Goal: Task Accomplishment & Management: Complete application form

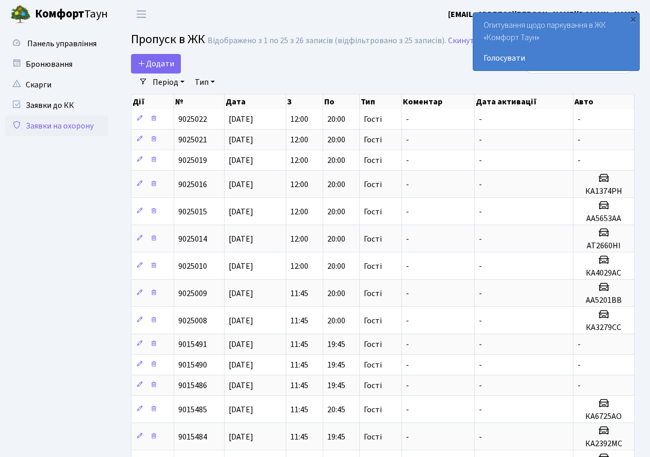
select select "25"
click at [631, 19] on div "×" at bounding box center [633, 19] width 10 height 10
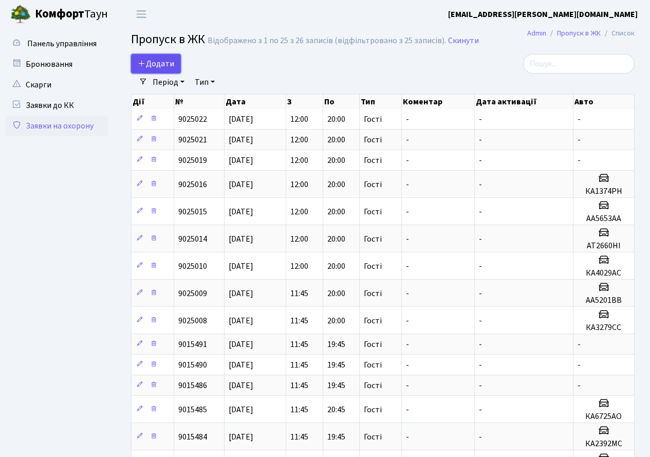
drag, startPoint x: 168, startPoint y: 56, endPoint x: 180, endPoint y: 63, distance: 14.3
click at [168, 56] on link "Додати" at bounding box center [156, 64] width 50 height 20
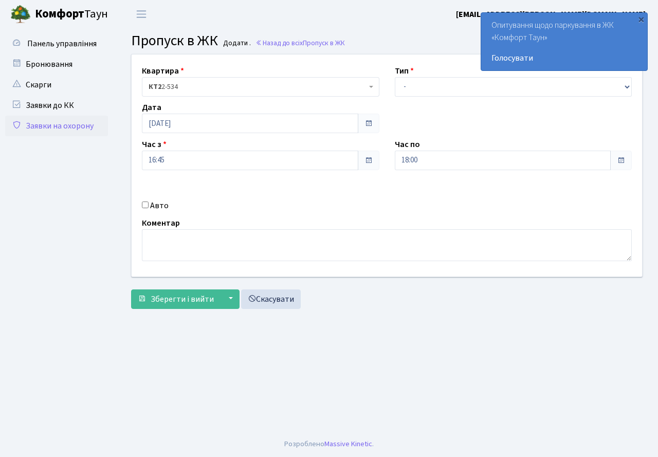
click at [144, 200] on div "Авто" at bounding box center [260, 205] width 253 height 12
click at [146, 205] on input "Авто" at bounding box center [145, 204] width 7 height 7
checkbox input "true"
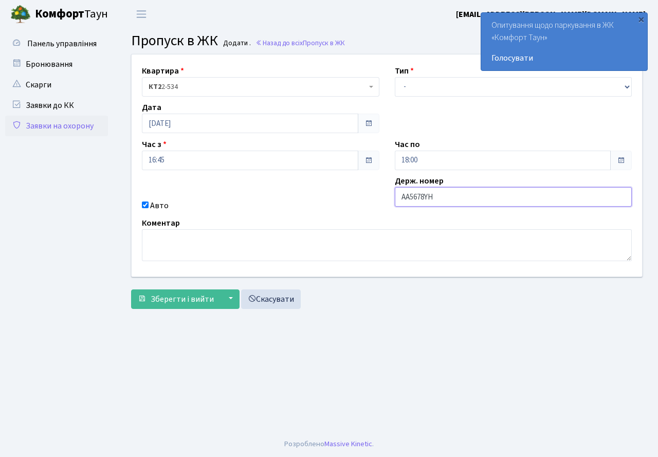
type input "АА5678YH"
drag, startPoint x: 444, startPoint y: 163, endPoint x: 449, endPoint y: 160, distance: 6.3
click at [444, 163] on input "18:00" at bounding box center [503, 161] width 216 height 20
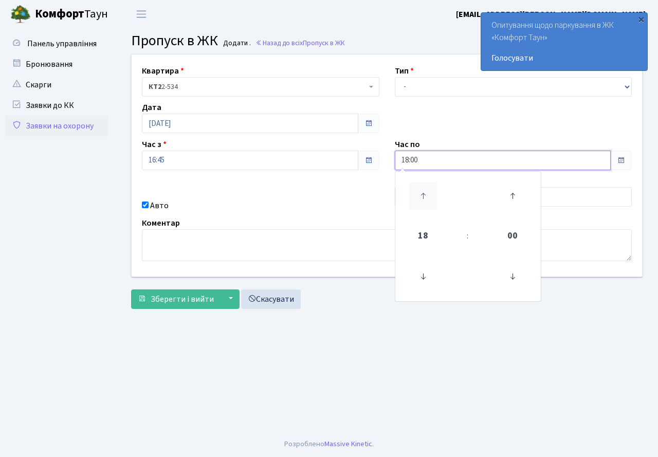
click at [427, 193] on icon at bounding box center [423, 196] width 28 height 28
click at [428, 193] on icon at bounding box center [423, 196] width 28 height 28
type input "21:00"
drag, startPoint x: 579, startPoint y: 341, endPoint x: 539, endPoint y: 318, distance: 46.5
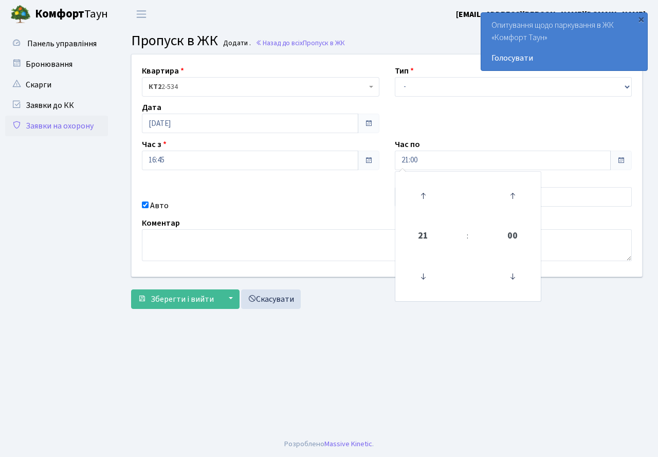
click at [577, 340] on main "Admin Пропуск в ЖК Додати Пропуск в ЖК Додати . Назад до всіх Пропуск в ЖК Квар…" at bounding box center [387, 229] width 542 height 403
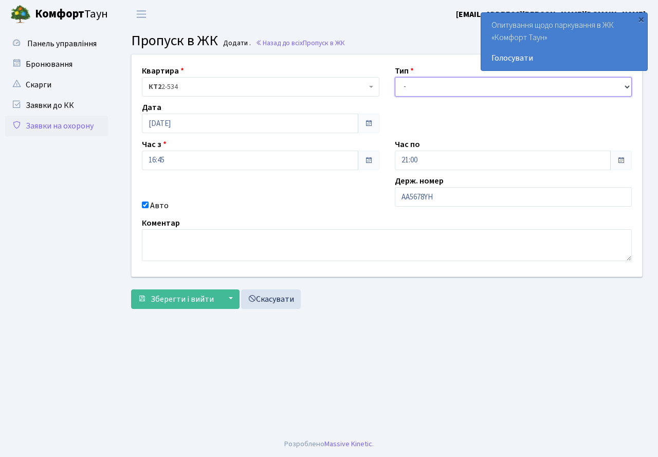
click at [421, 88] on select "- Доставка Таксі Гості Сервіс" at bounding box center [513, 87] width 237 height 20
select select "3"
click at [395, 77] on select "- Доставка Таксі Гості Сервіс" at bounding box center [513, 87] width 237 height 20
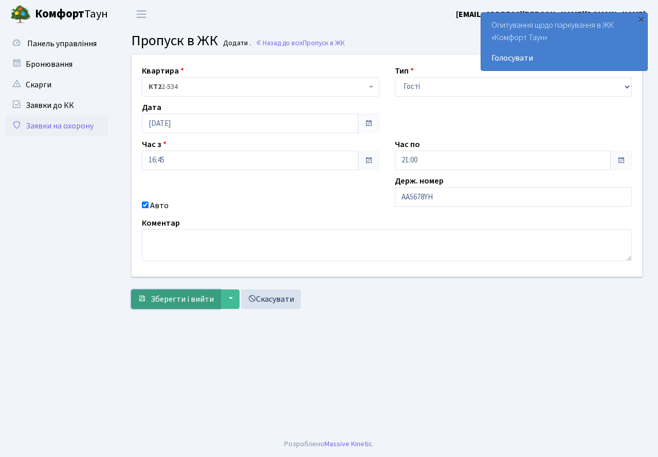
click at [180, 299] on span "Зберегти і вийти" at bounding box center [182, 298] width 63 height 11
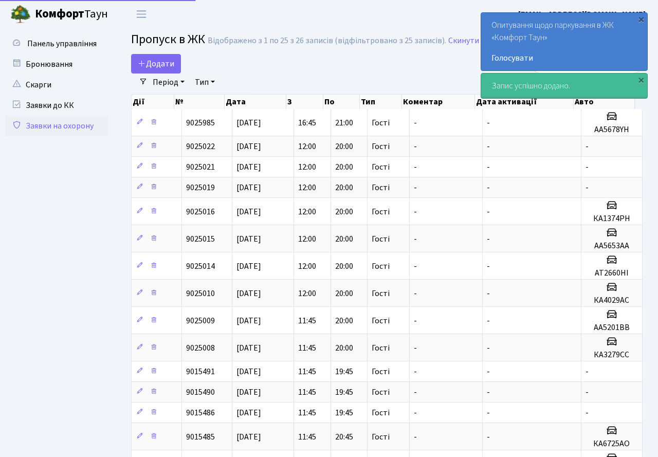
select select "25"
